Goal: Information Seeking & Learning: Learn about a topic

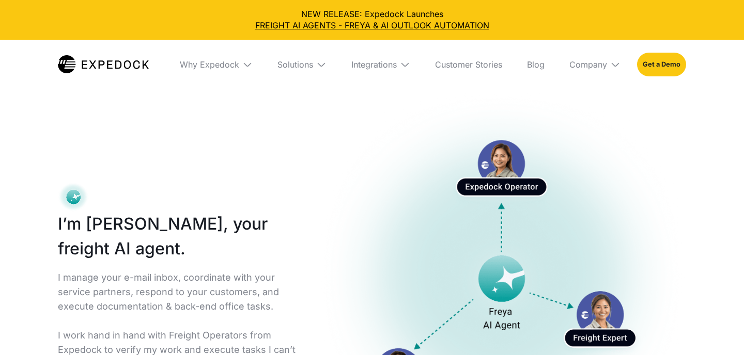
select select
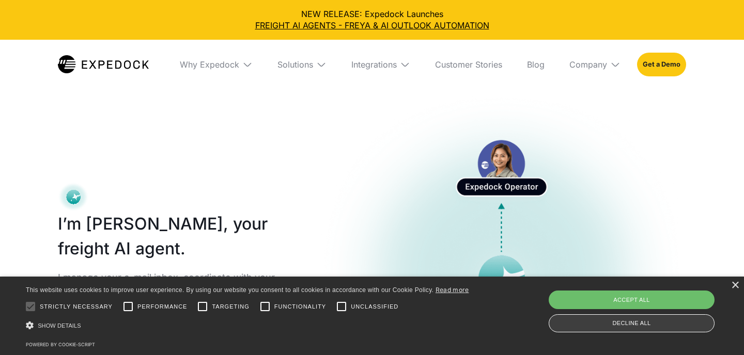
click at [655, 324] on div "Decline all" at bounding box center [631, 323] width 166 height 18
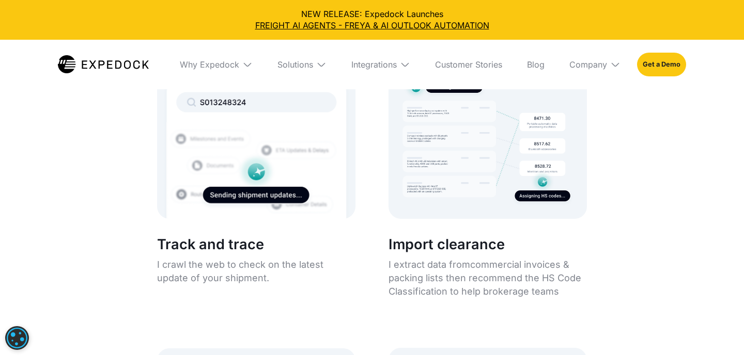
scroll to position [1941, 0]
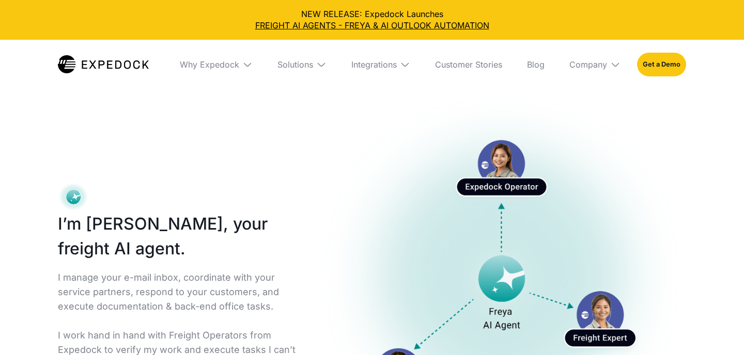
select select
